Goal: Transaction & Acquisition: Purchase product/service

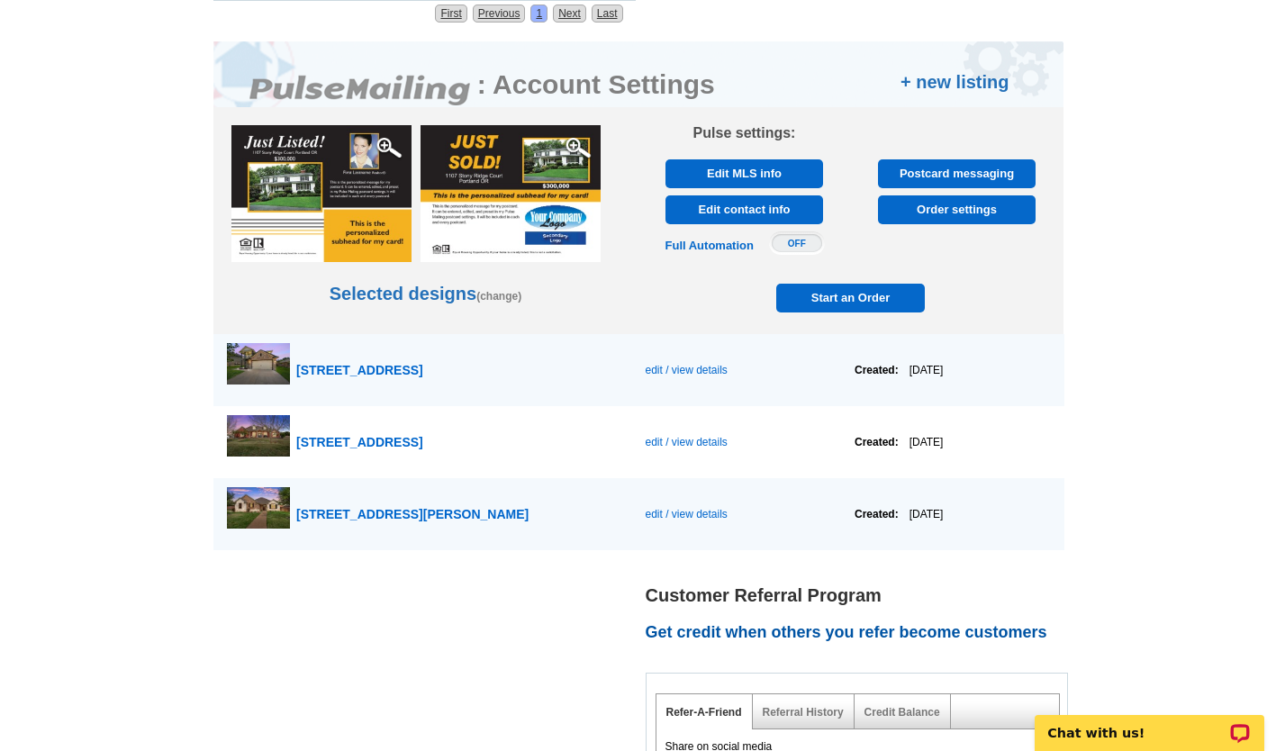
scroll to position [897, 0]
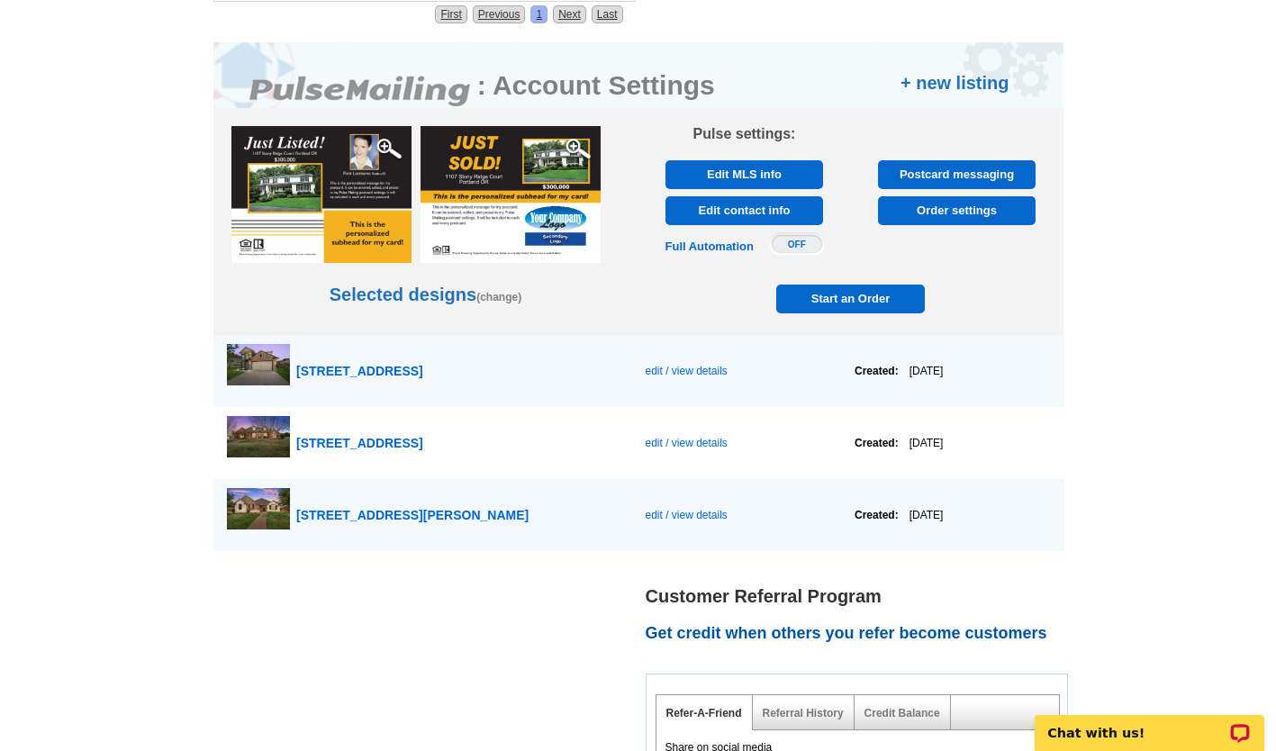
click at [837, 308] on span "Start an Order" at bounding box center [851, 299] width 141 height 29
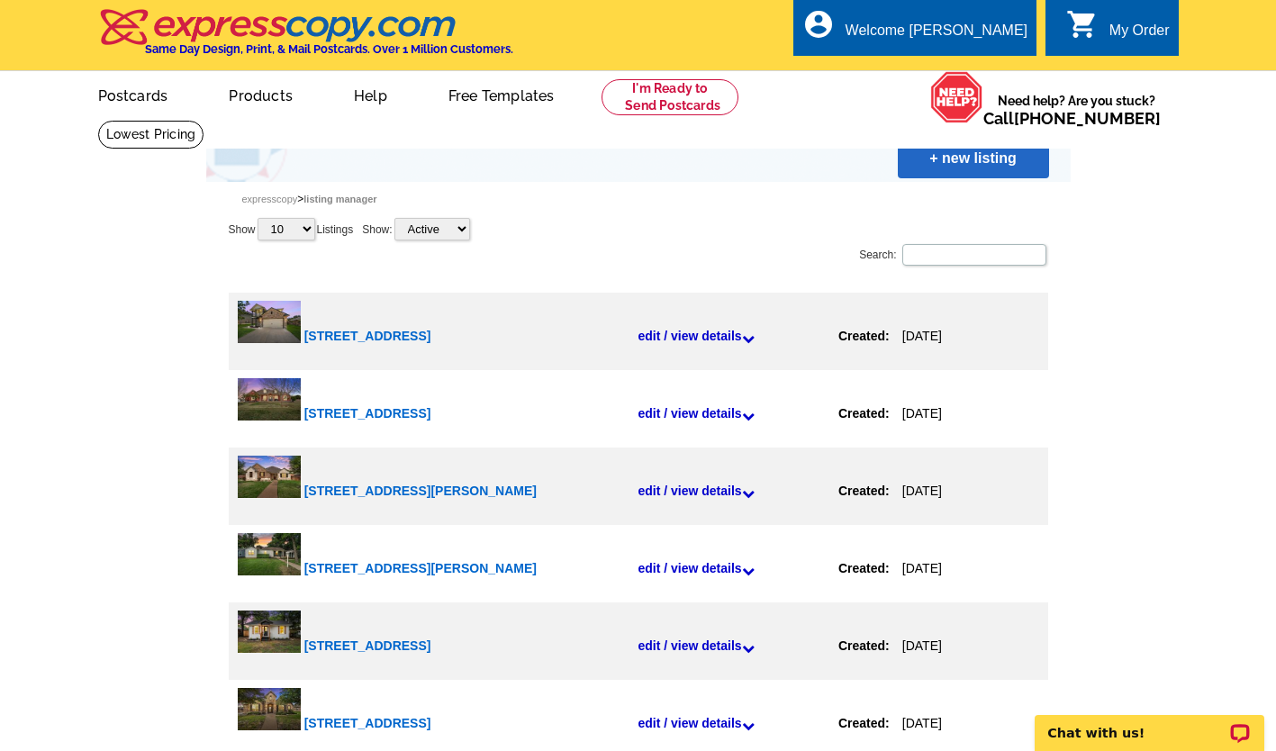
click at [926, 176] on link "+ new listing" at bounding box center [973, 159] width 151 height 40
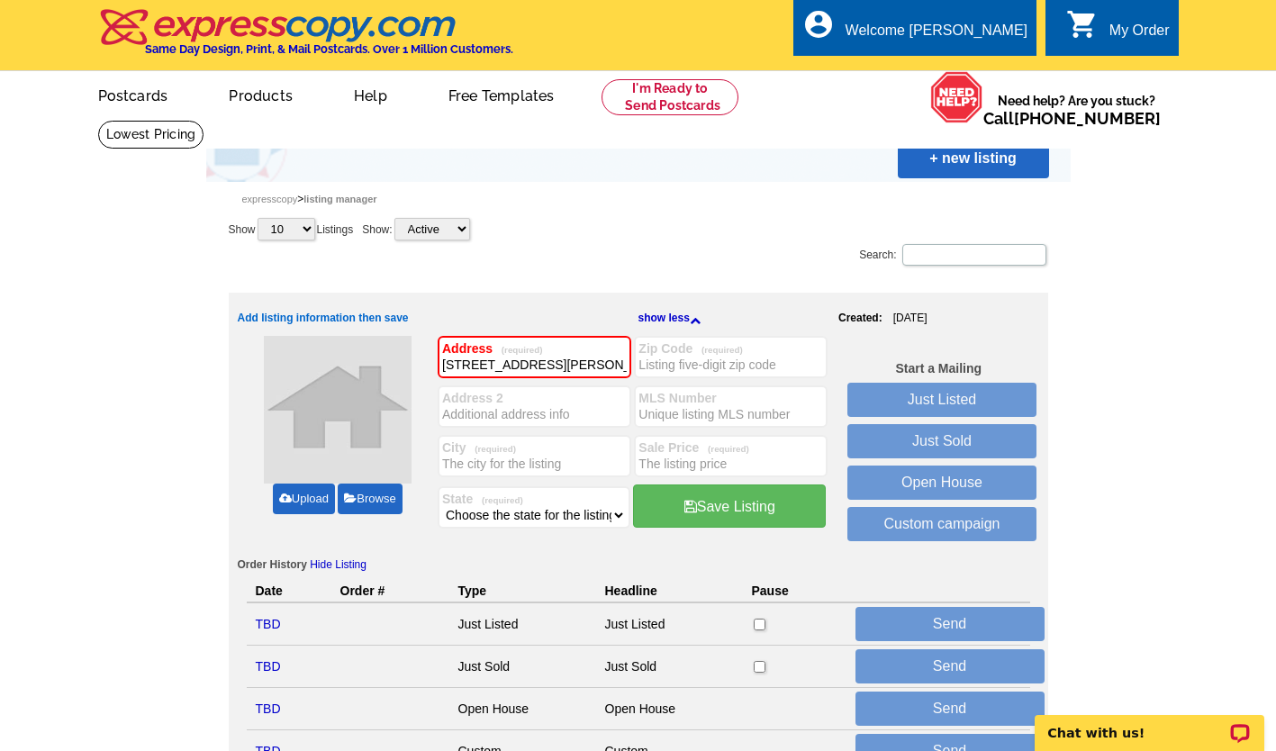
type input "[STREET_ADDRESS][PERSON_NAME]"
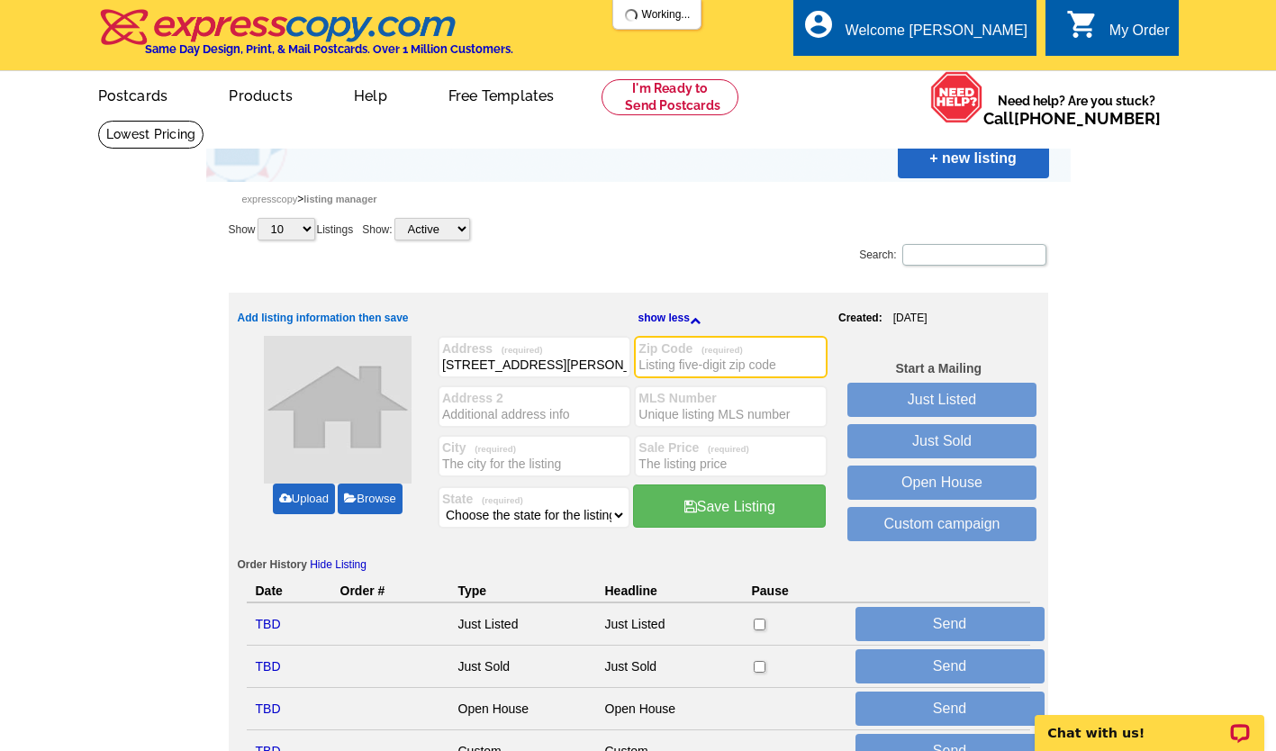
type input "w"
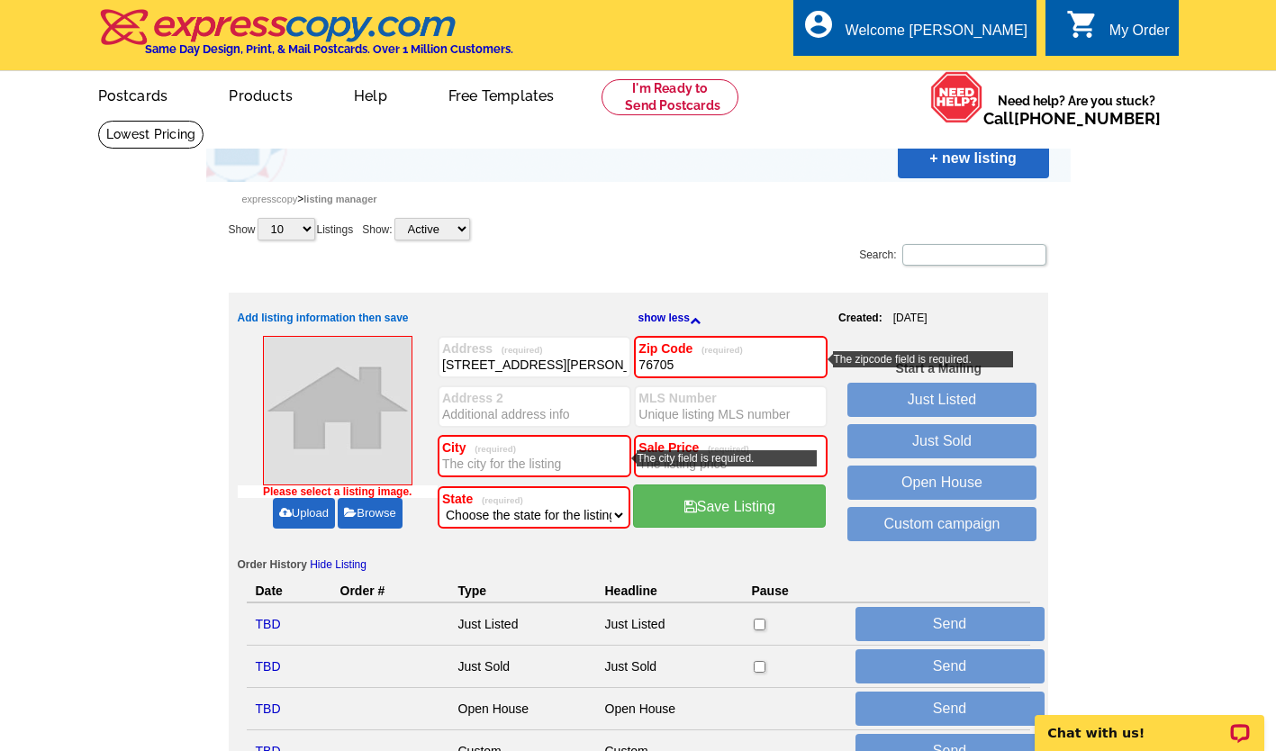
type input "76705"
click at [476, 461] on input "City (required)" at bounding box center [534, 464] width 185 height 18
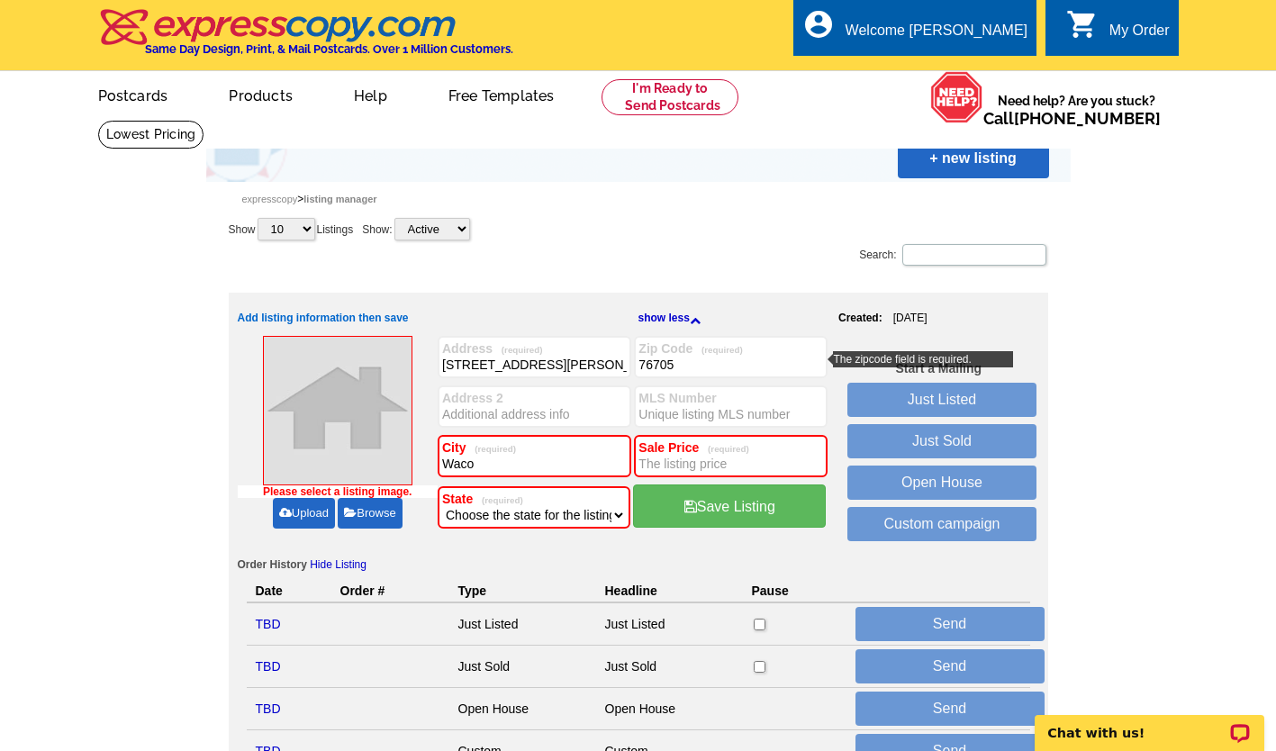
type input "Waco"
click at [673, 466] on input "Sale Price (required)" at bounding box center [731, 464] width 185 height 18
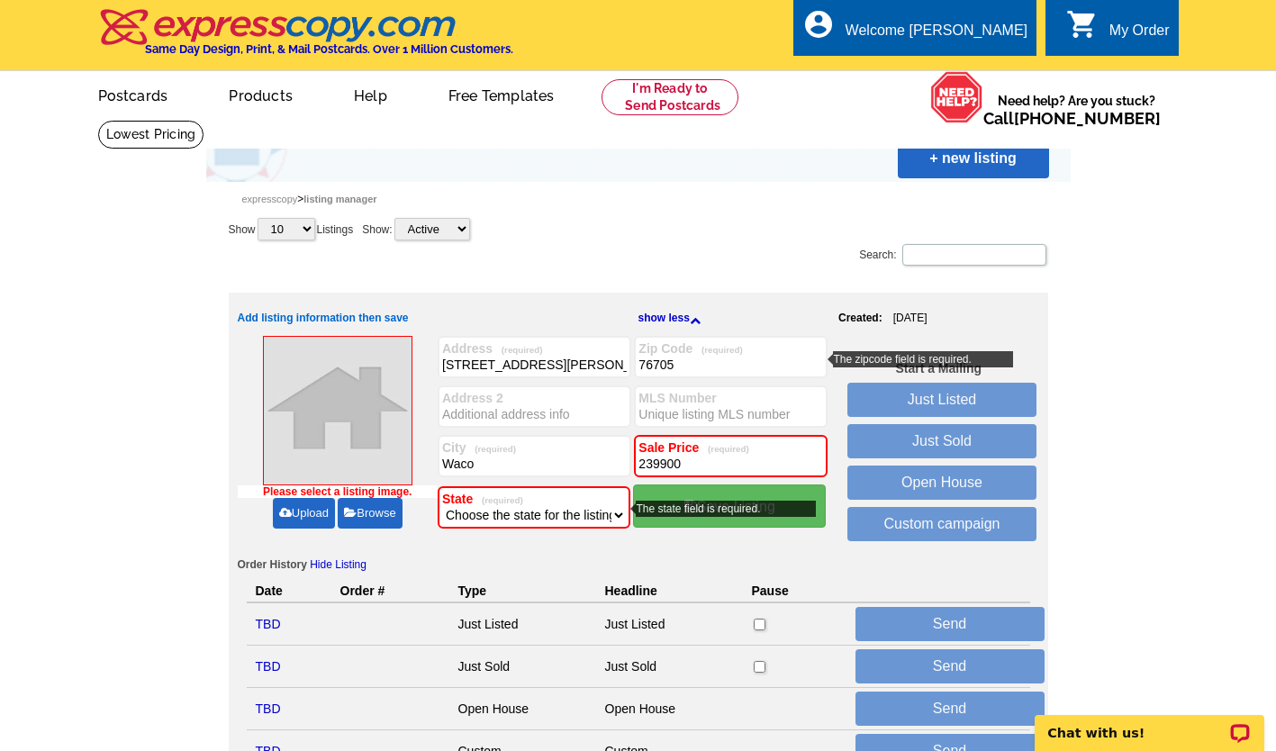
type input "239900"
click at [579, 512] on select "Choose the state for the listing Alabama Alaska Arizona Arkansas California Col…" at bounding box center [534, 515] width 184 height 18
select select "45"
click at [442, 507] on select "Choose the state for the listing Alabama Alaska Arizona Arkansas California Col…" at bounding box center [534, 515] width 184 height 18
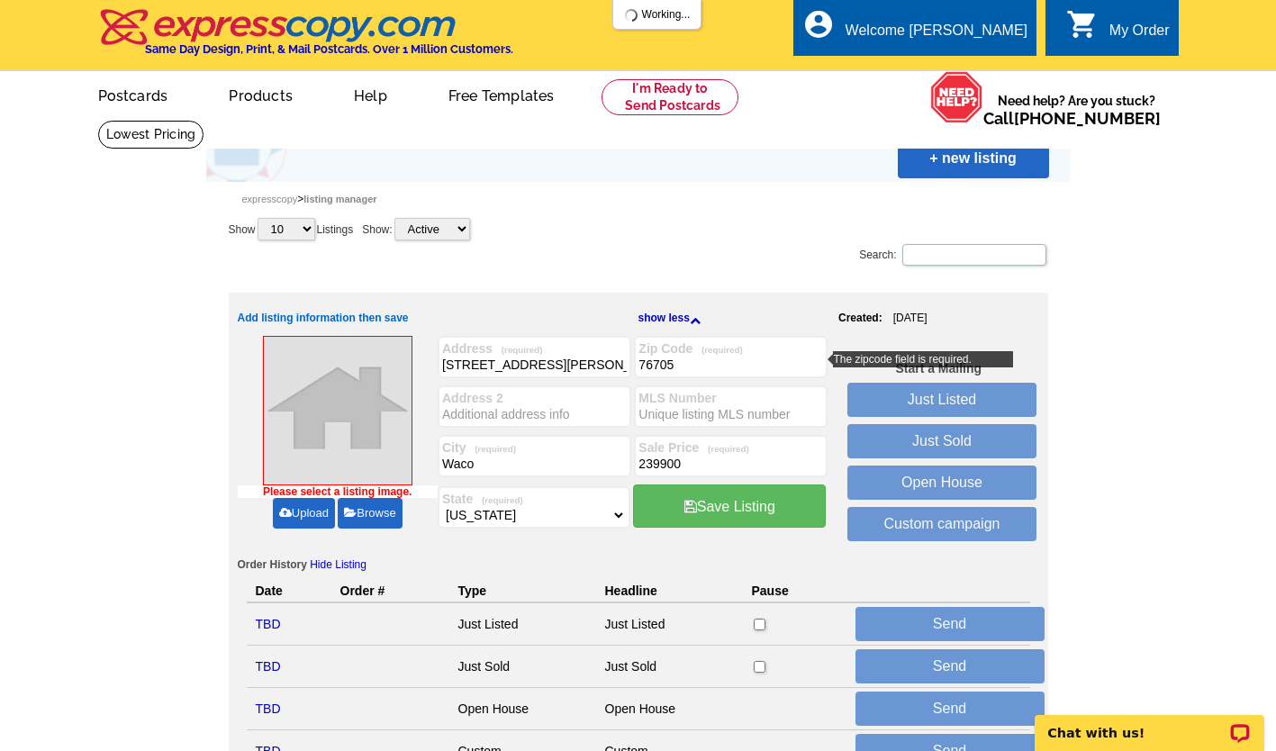
click at [295, 517] on link "Upload" at bounding box center [304, 513] width 62 height 31
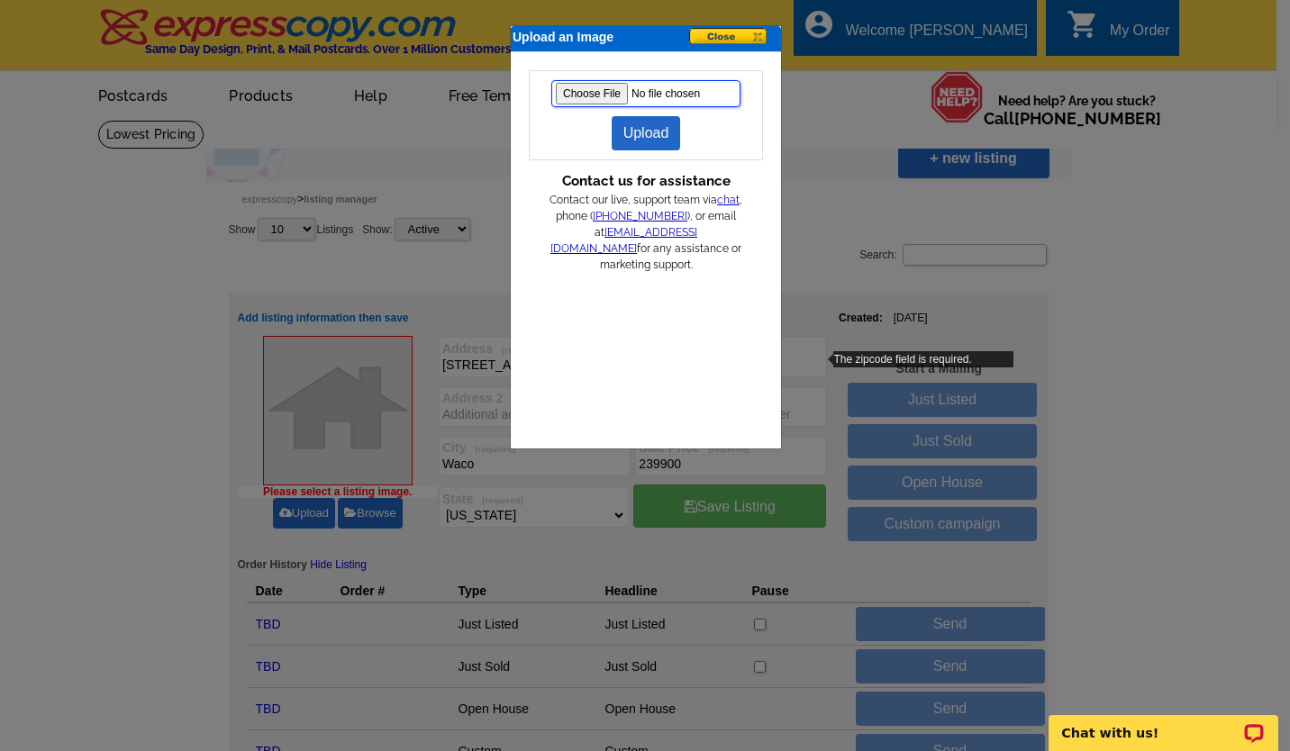
click at [576, 98] on input "file" at bounding box center [645, 93] width 189 height 27
type input "C:\fakepath\DSC05539_6.jpg"
click at [654, 139] on link "Upload" at bounding box center [646, 133] width 69 height 34
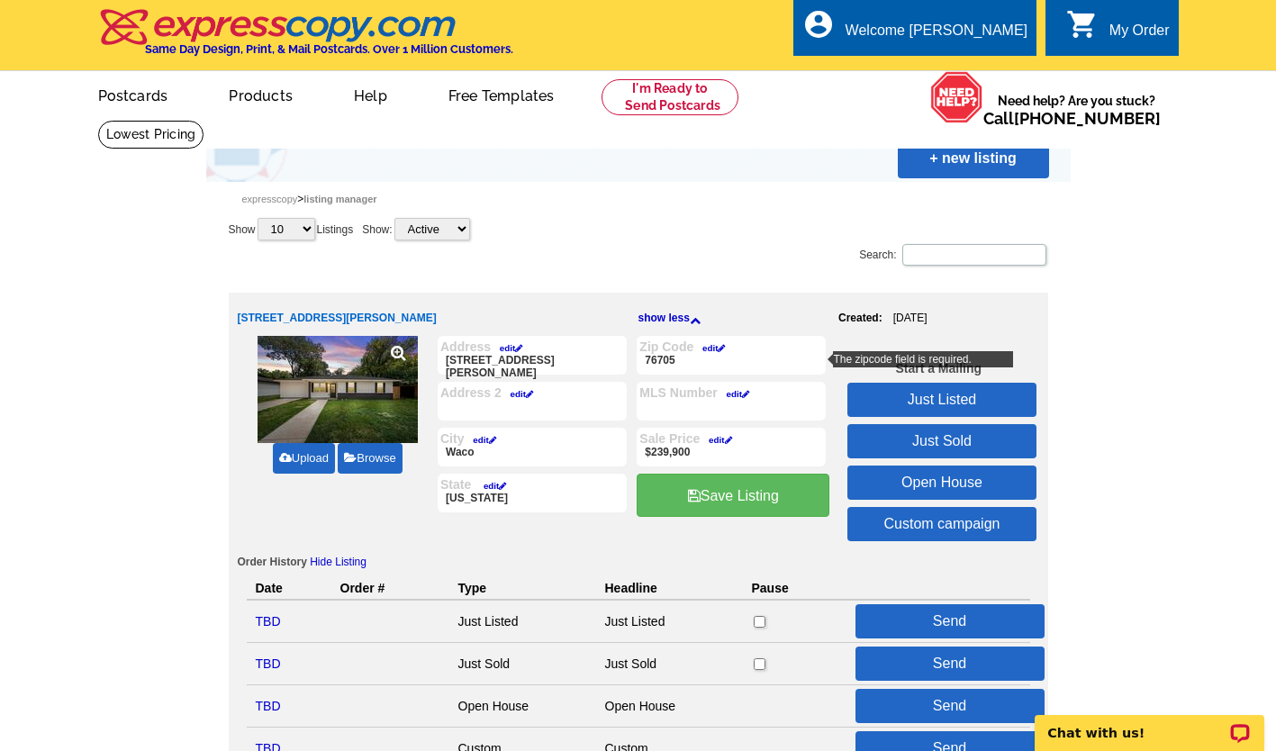
click at [931, 400] on link "Just Listed" at bounding box center [942, 400] width 189 height 34
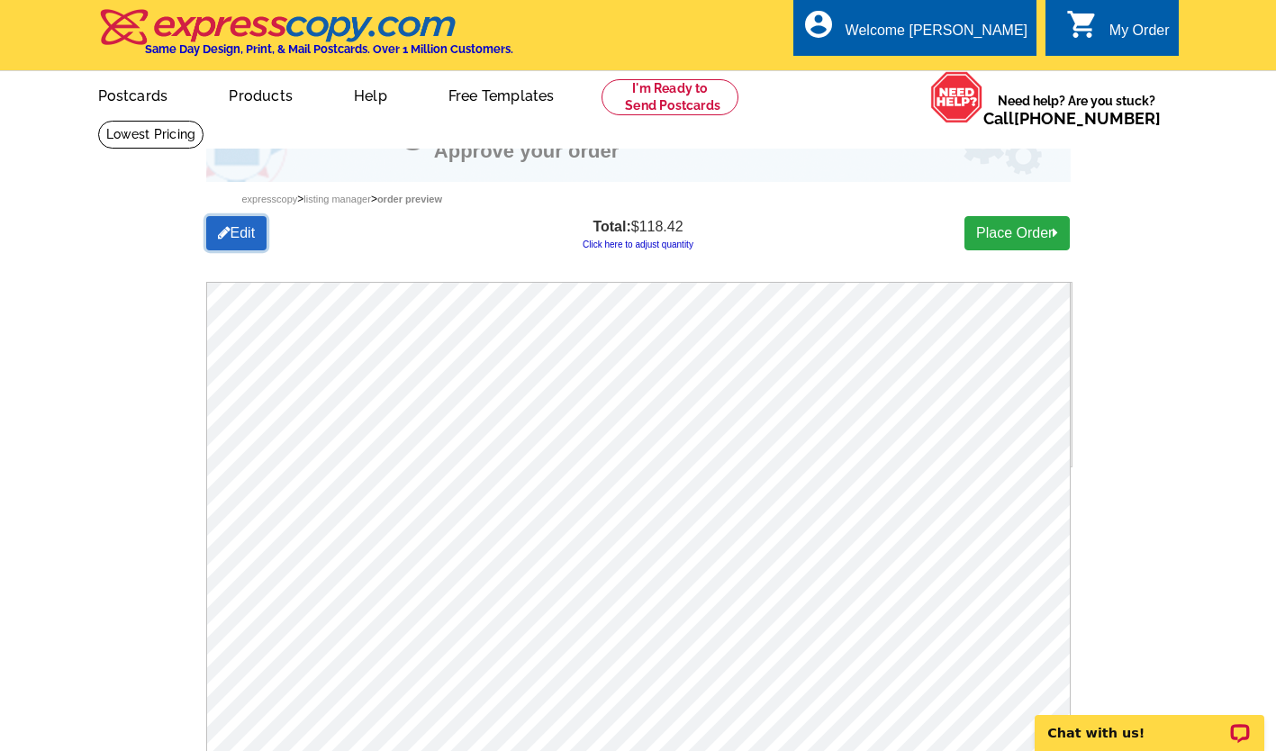
click at [239, 246] on link "Edit" at bounding box center [236, 233] width 61 height 34
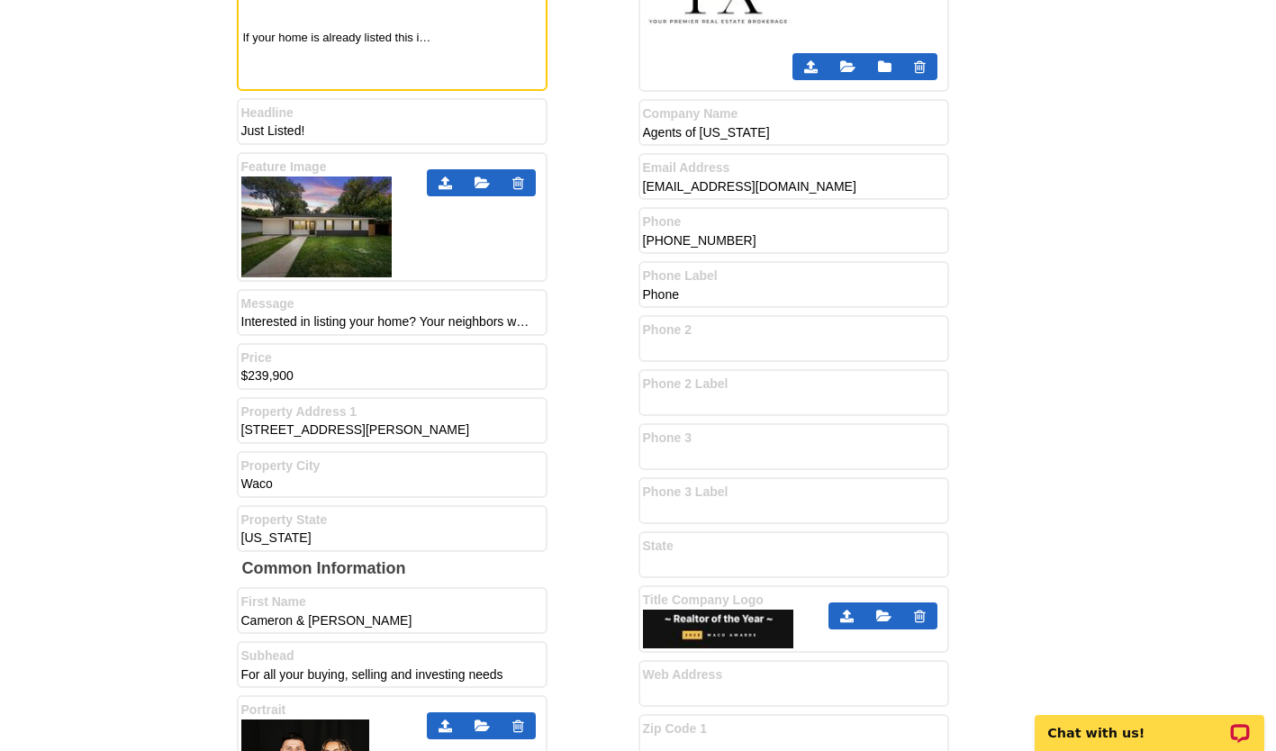
scroll to position [874, 0]
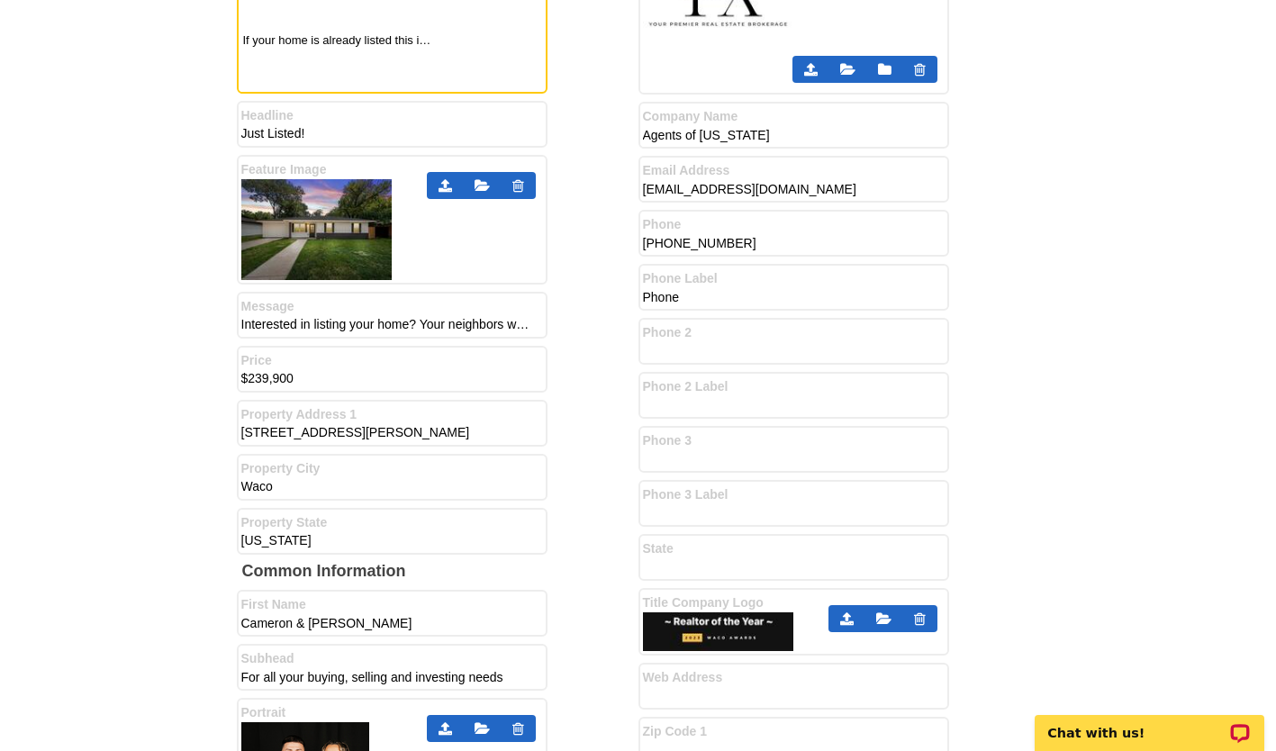
click at [322, 334] on input "Interested in listing your home? Your neighbors were too. Just recently I helpe…" at bounding box center [385, 325] width 288 height 18
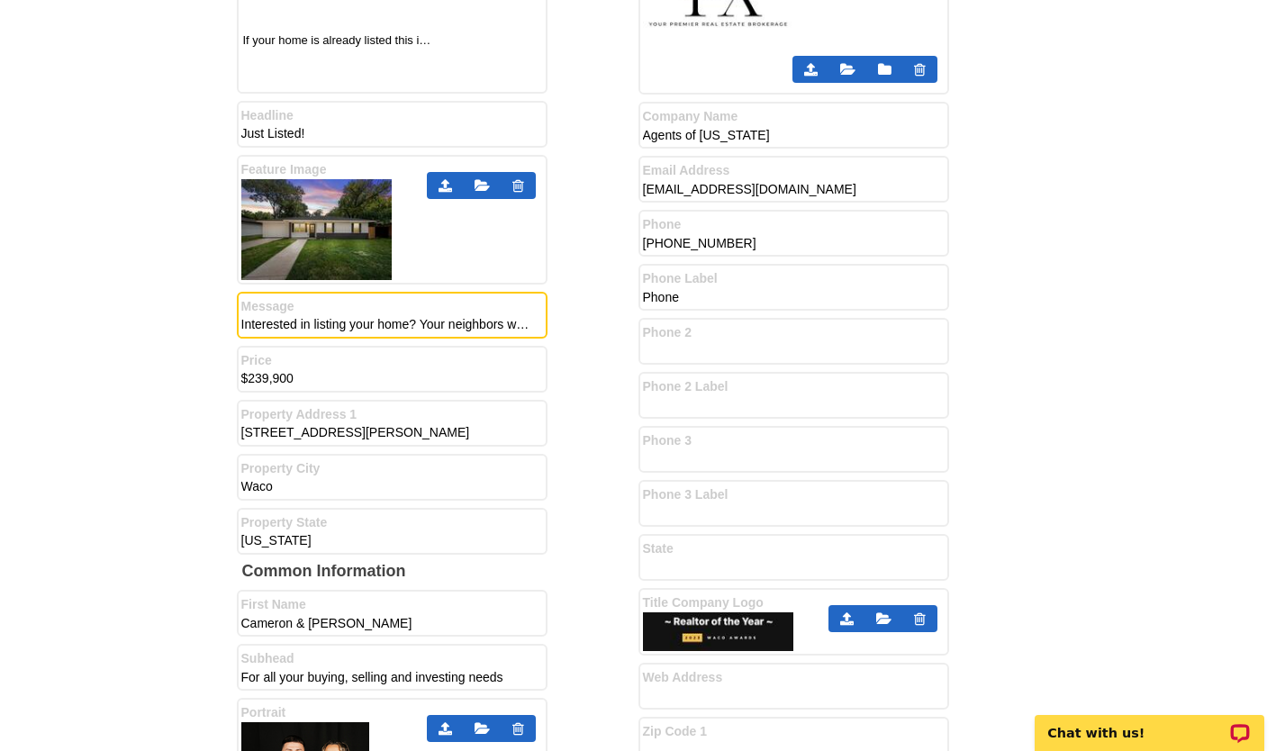
click at [322, 334] on input "Interested in listing your home? Your neighbors were too. Just recently I helpe…" at bounding box center [385, 325] width 288 height 18
paste input "STOP PAYING outrageous listing fees to sell your home ! Interested in listing y…"
type input "STOP PAYING outrageous listing fees to sell your home ! Interested in listing y…"
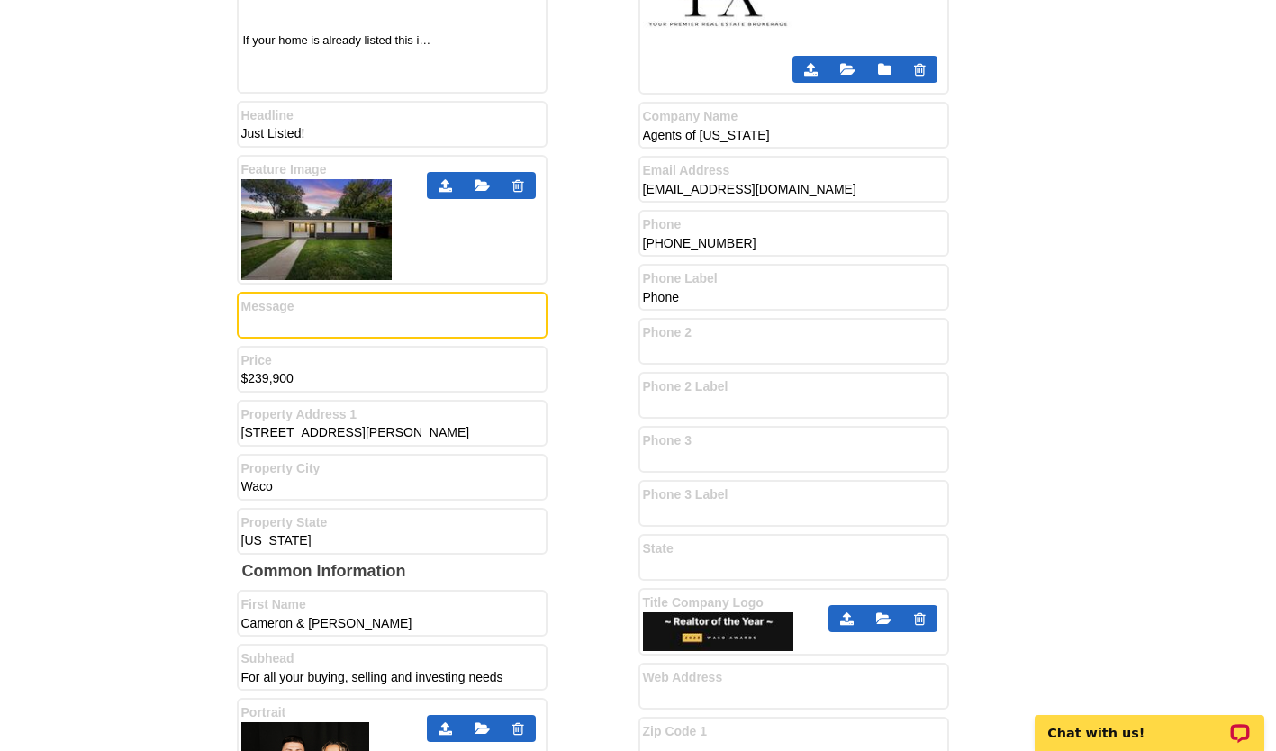
click at [610, 403] on div "Front Information Industry Logo 1 Industry Logo 2 Headline" at bounding box center [438, 129] width 402 height 865
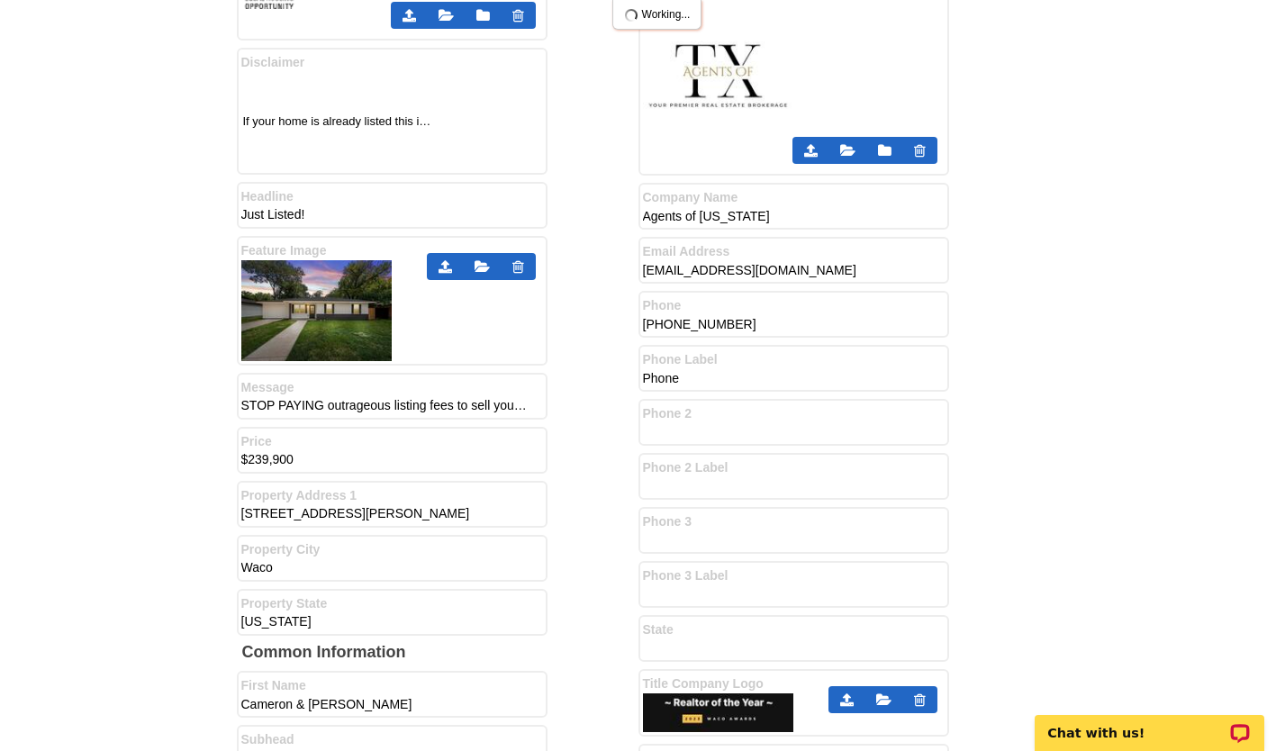
scroll to position [792, 0]
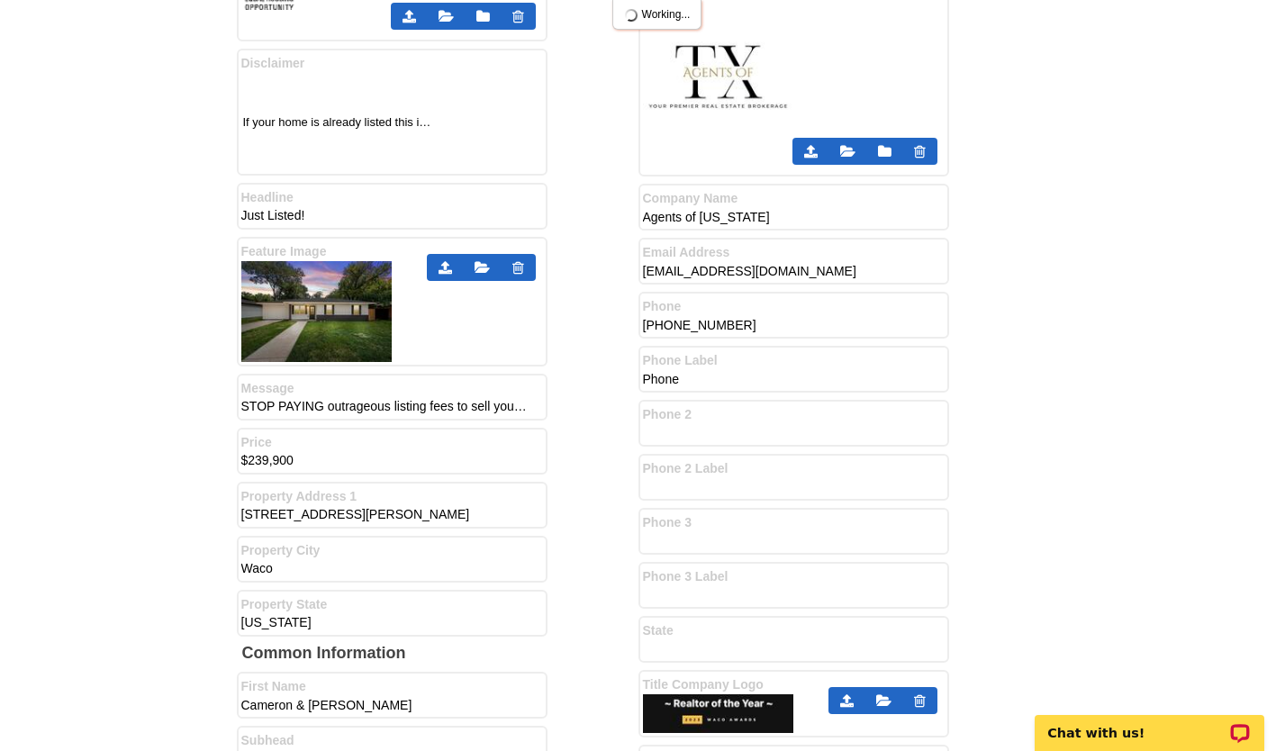
click at [675, 431] on input "Phone 2" at bounding box center [787, 433] width 288 height 18
click at [584, 431] on div "Front Information Industry Logo 1 Industry Logo 2 Headline" at bounding box center [438, 211] width 402 height 865
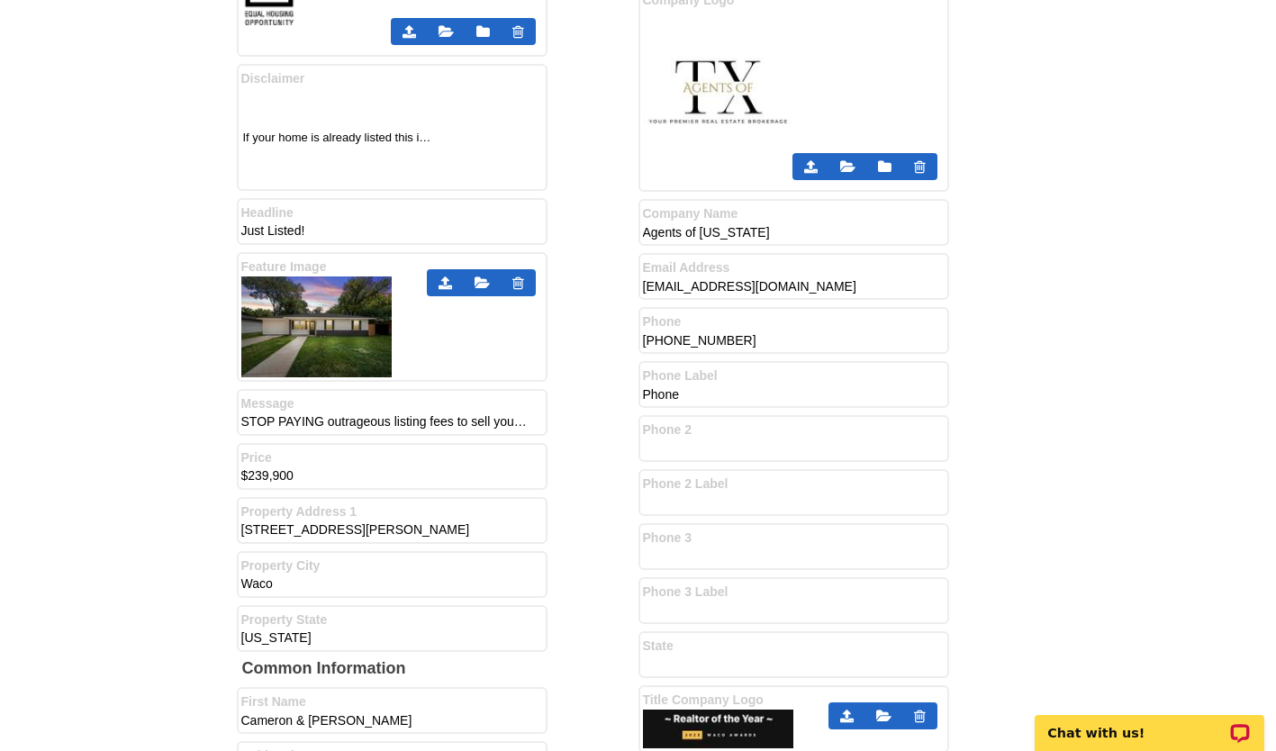
scroll to position [777, 0]
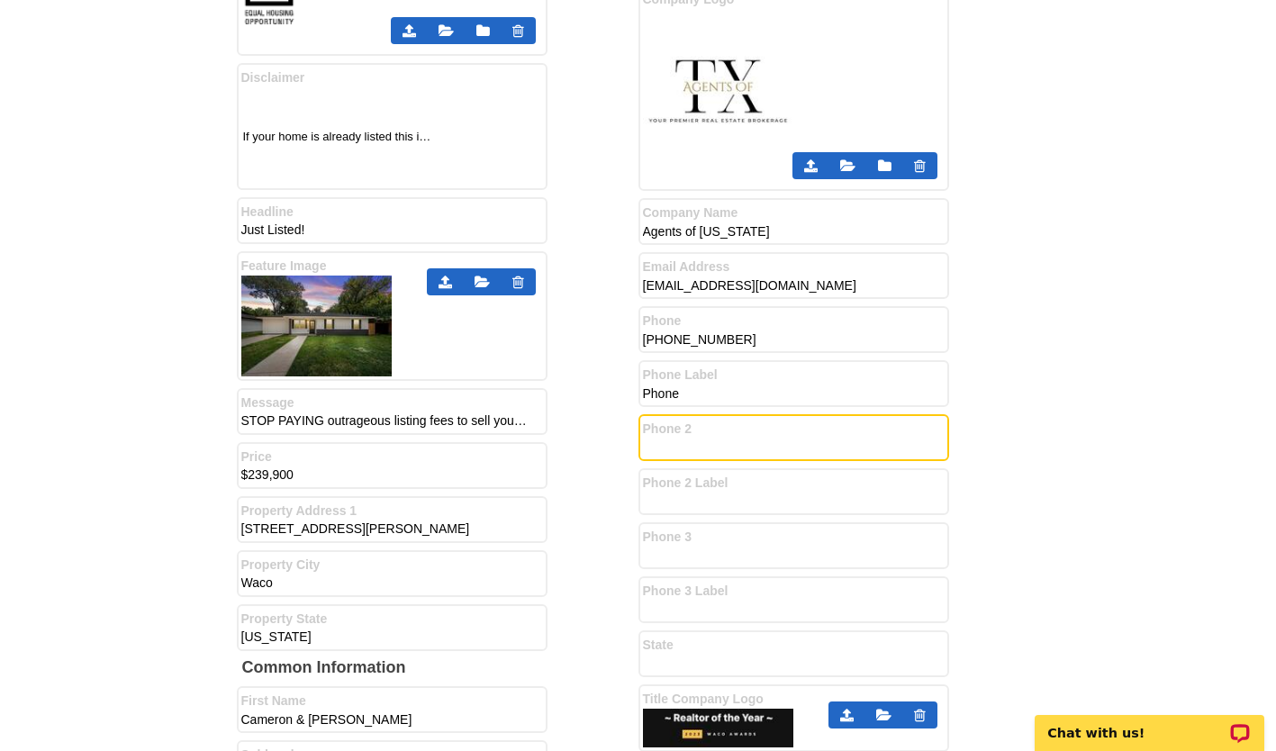
click at [666, 451] on input "Phone 2" at bounding box center [787, 448] width 288 height 18
type input "- Se Habla Espanol -"
click at [549, 513] on div "Front Information Industry Logo 1 Industry Logo 2 Headline" at bounding box center [438, 226] width 402 height 865
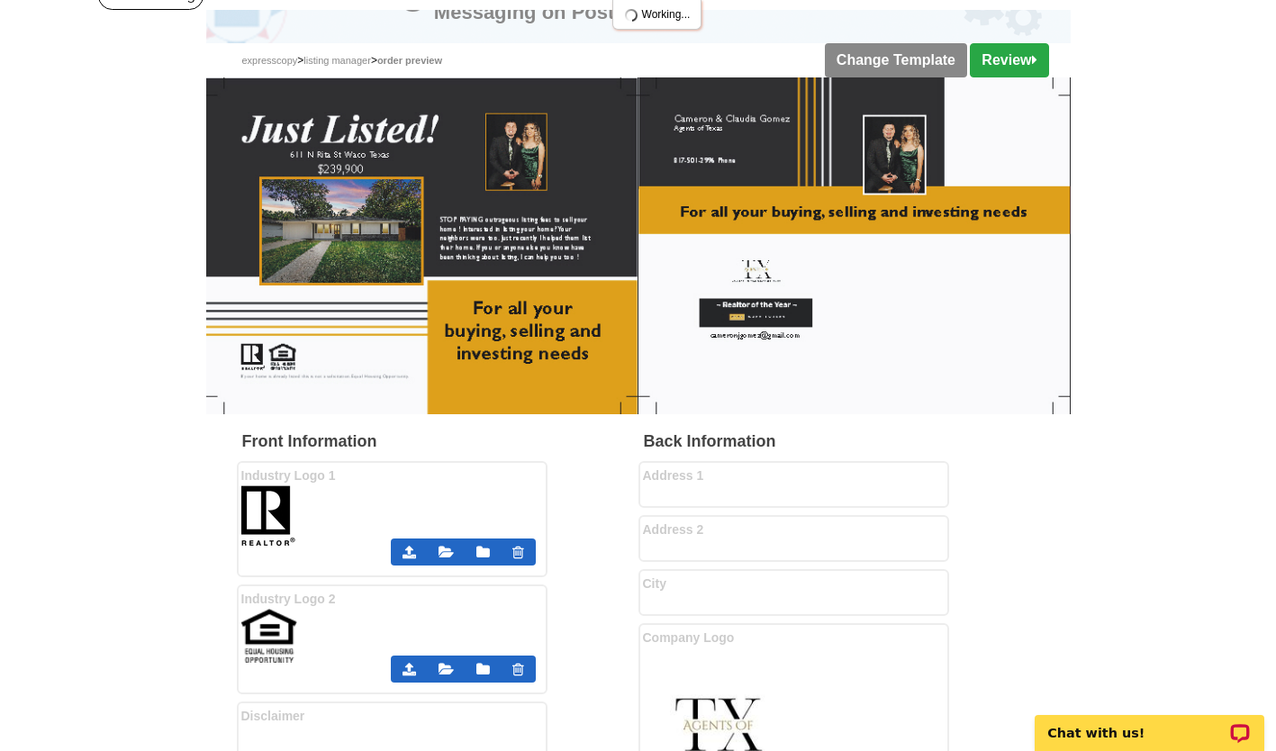
scroll to position [67, 0]
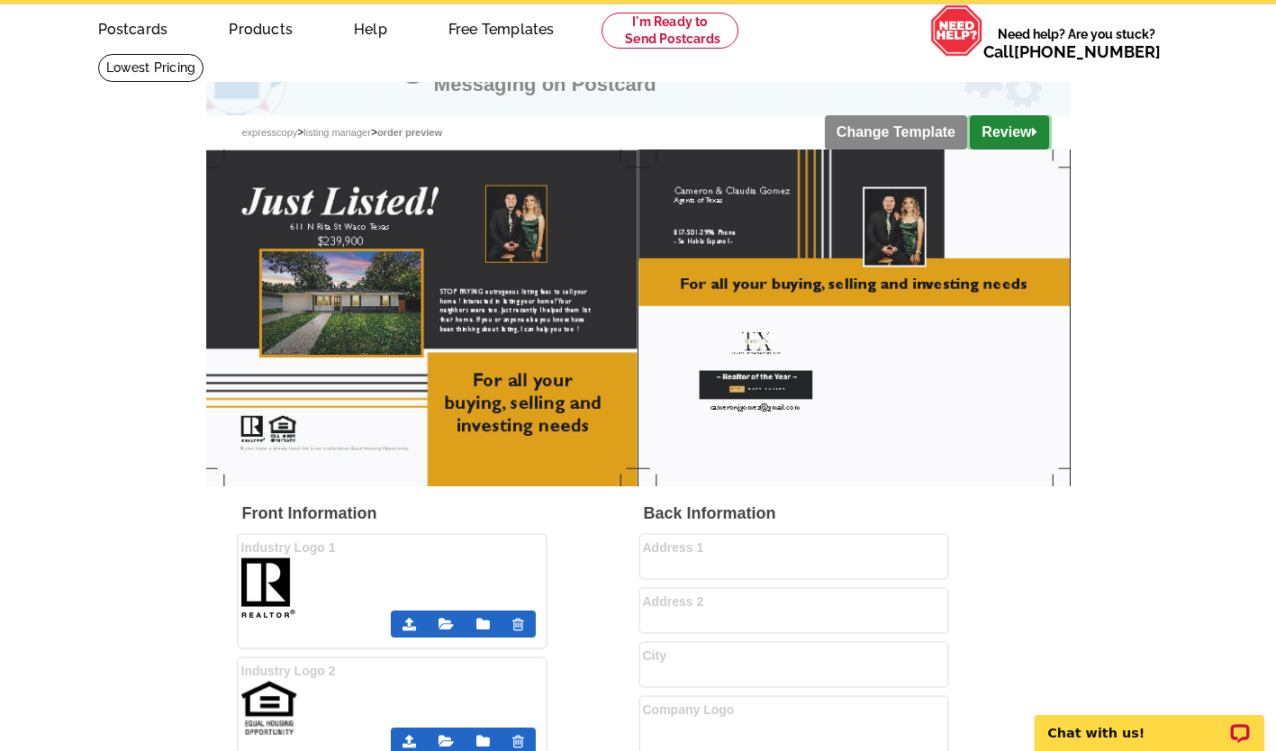
click at [993, 130] on link "Review" at bounding box center [1009, 132] width 78 height 34
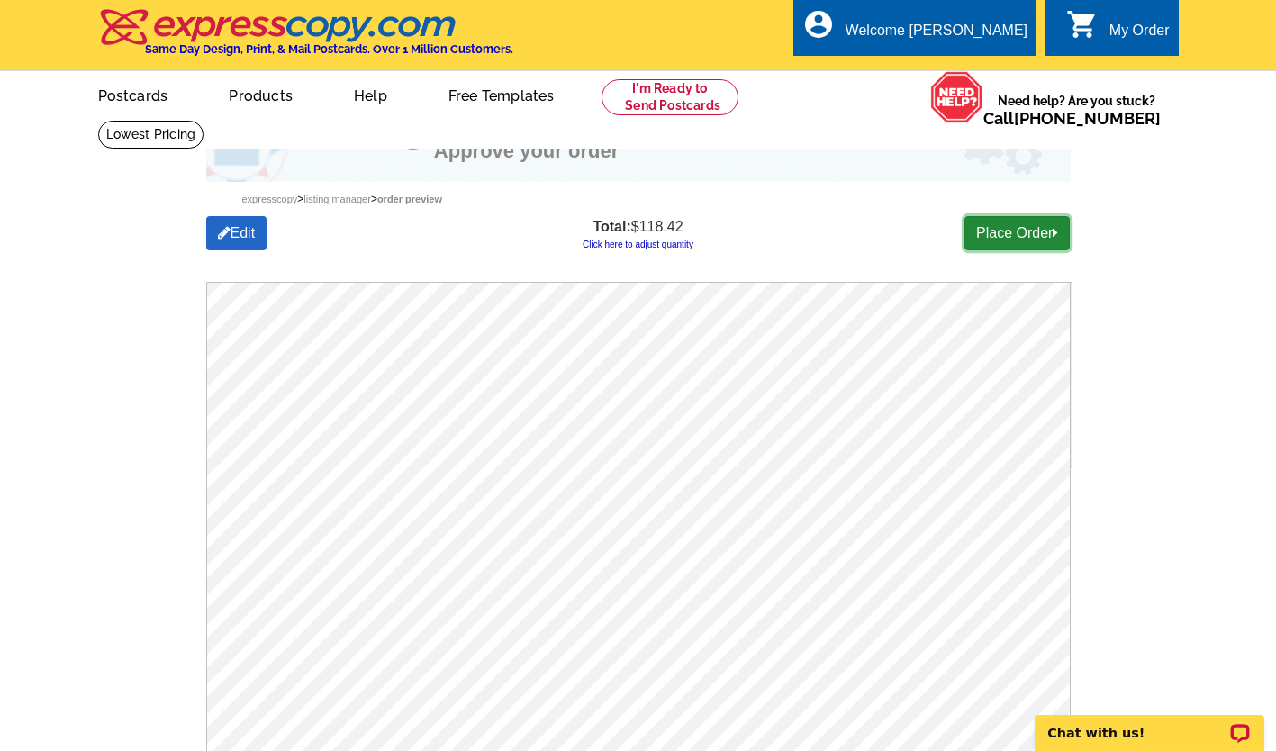
click at [1002, 232] on link "Place Order" at bounding box center [1017, 233] width 105 height 34
